Goal: Task Accomplishment & Management: Complete application form

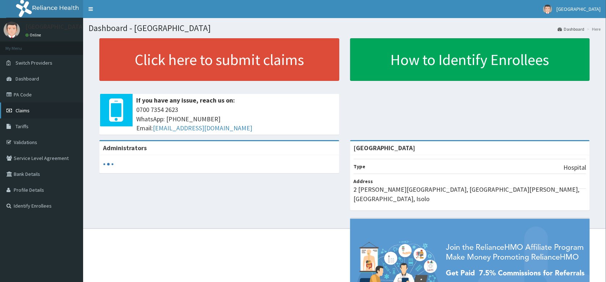
click at [26, 109] on span "Claims" at bounding box center [23, 110] width 14 height 7
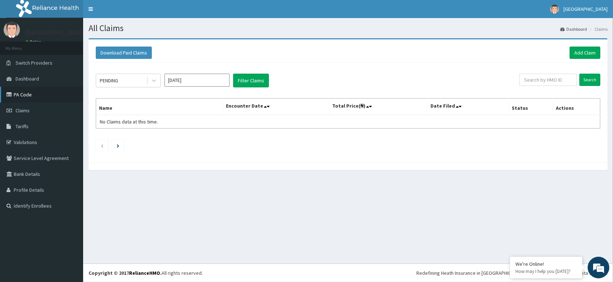
click at [26, 96] on link "PA Code" at bounding box center [41, 95] width 83 height 16
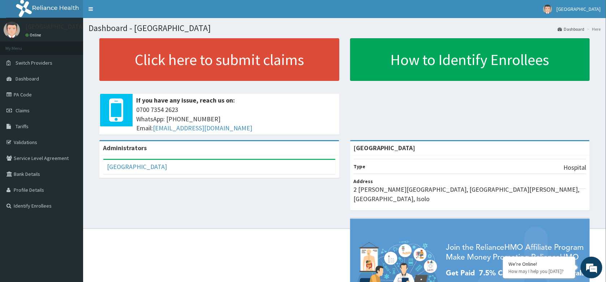
click at [37, 108] on link "Claims" at bounding box center [41, 111] width 83 height 16
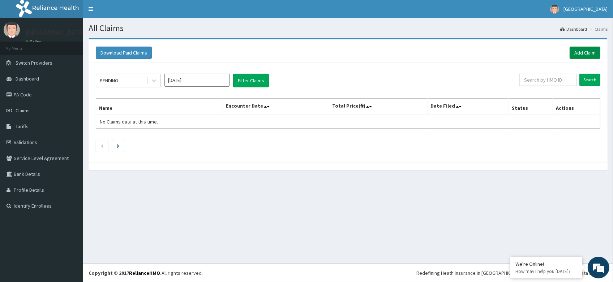
click at [587, 52] on link "Add Claim" at bounding box center [585, 53] width 31 height 12
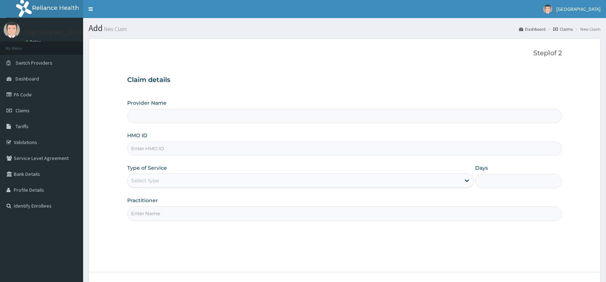
type input "[GEOGRAPHIC_DATA]"
click at [267, 151] on input "HMO ID" at bounding box center [344, 149] width 435 height 14
paste input "NLS/10008/A"
type input "NLS/10008/A"
click at [259, 181] on div "Select type" at bounding box center [294, 181] width 333 height 12
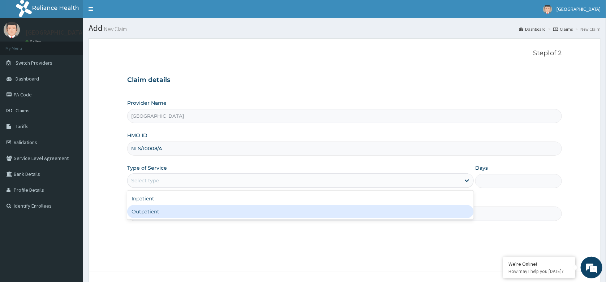
click at [252, 218] on div "Outpatient" at bounding box center [300, 211] width 347 height 13
type input "1"
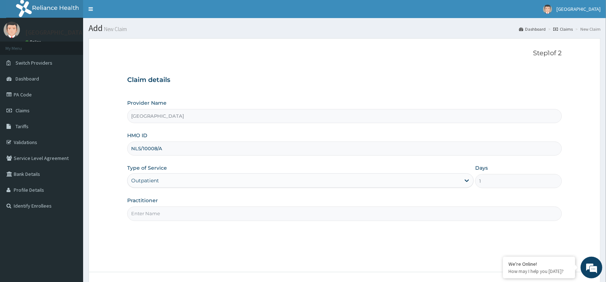
click at [252, 218] on input "Practitioner" at bounding box center [344, 214] width 435 height 14
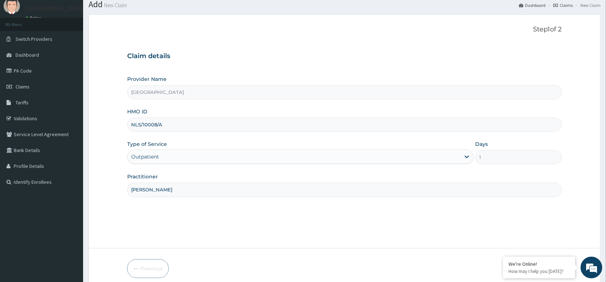
scroll to position [48, 0]
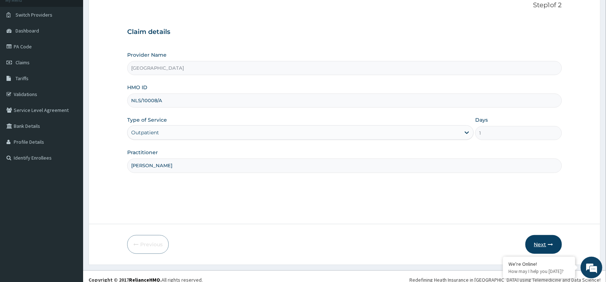
type input "DR MAGNUS"
click at [542, 241] on button "Next" at bounding box center [543, 244] width 36 height 19
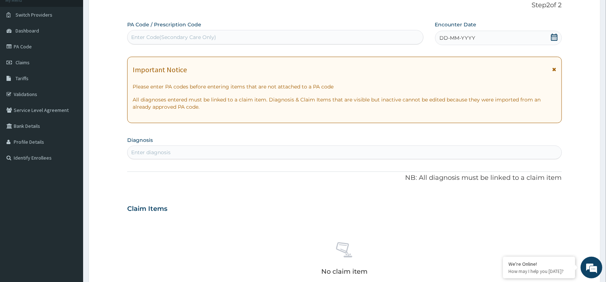
click at [266, 38] on div "Enter Code(Secondary Care Only)" at bounding box center [276, 37] width 296 height 12
paste input "PA/D859A0"
type input "PA/D859A0"
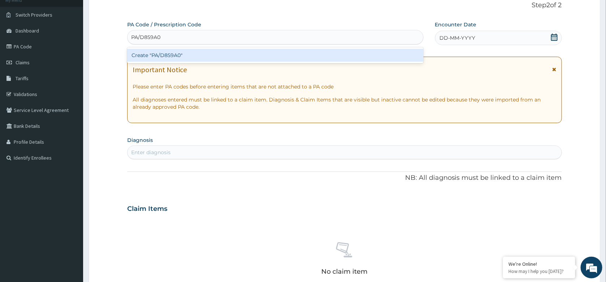
click at [257, 56] on div "Create "PA/D859A0"" at bounding box center [275, 55] width 296 height 13
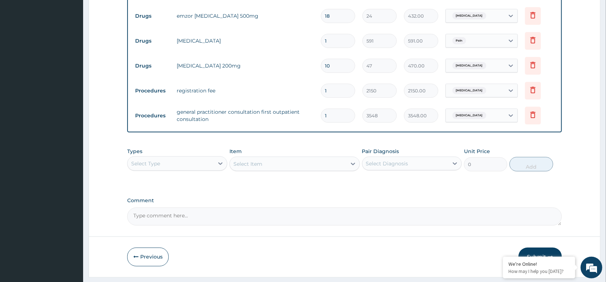
scroll to position [379, 0]
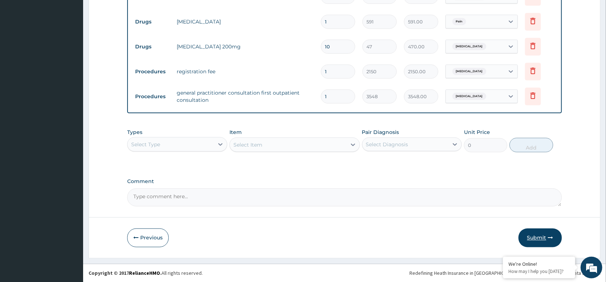
click at [535, 241] on button "Submit" at bounding box center [540, 238] width 43 height 19
